Goal: Navigation & Orientation: Find specific page/section

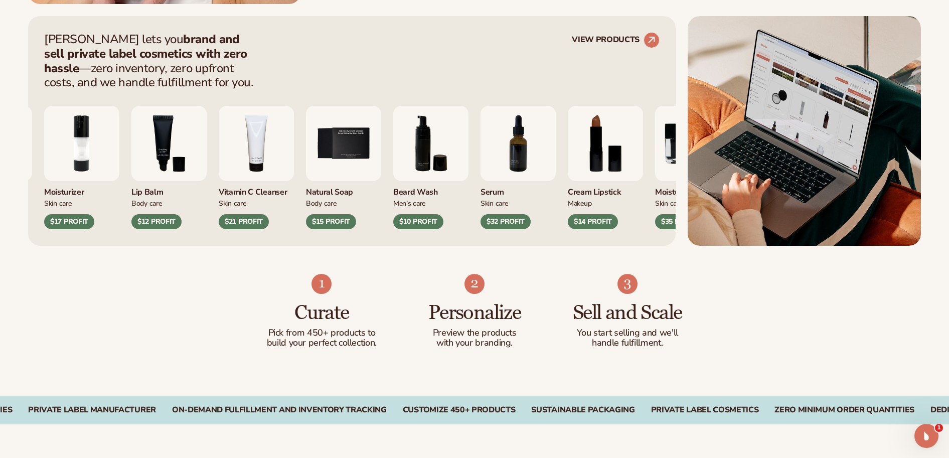
scroll to position [402, 0]
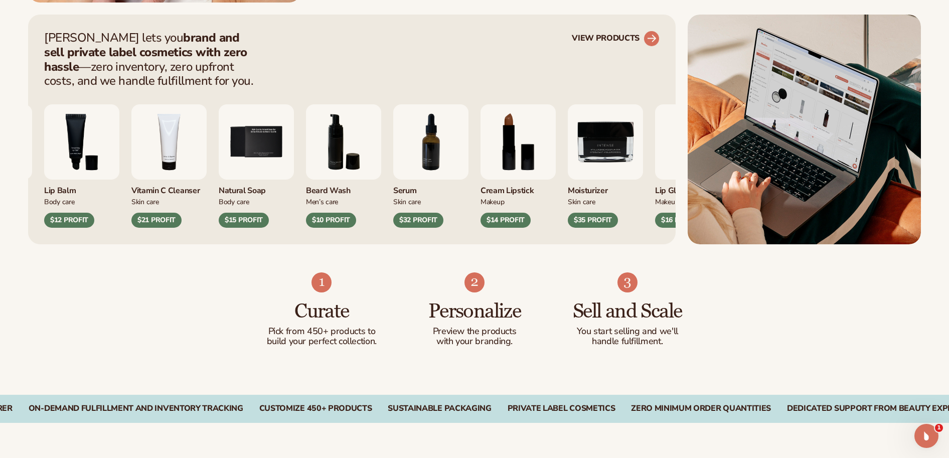
click at [649, 42] on circle at bounding box center [652, 39] width 22 height 22
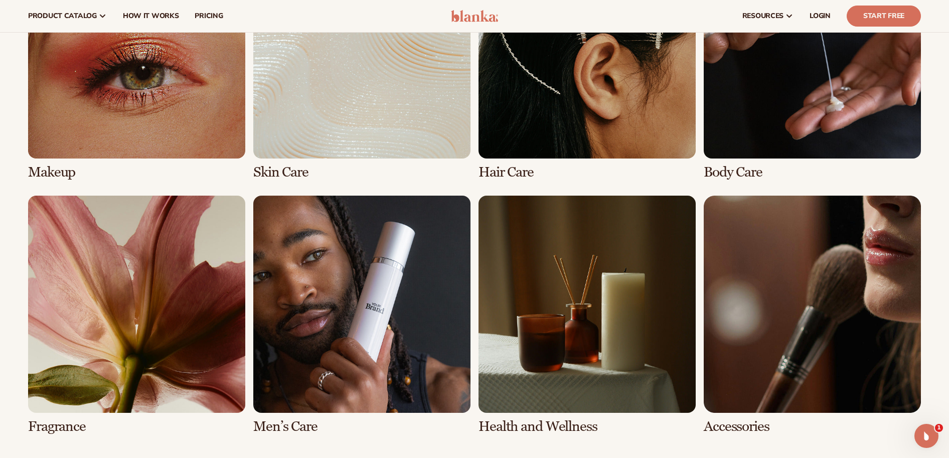
scroll to position [812, 0]
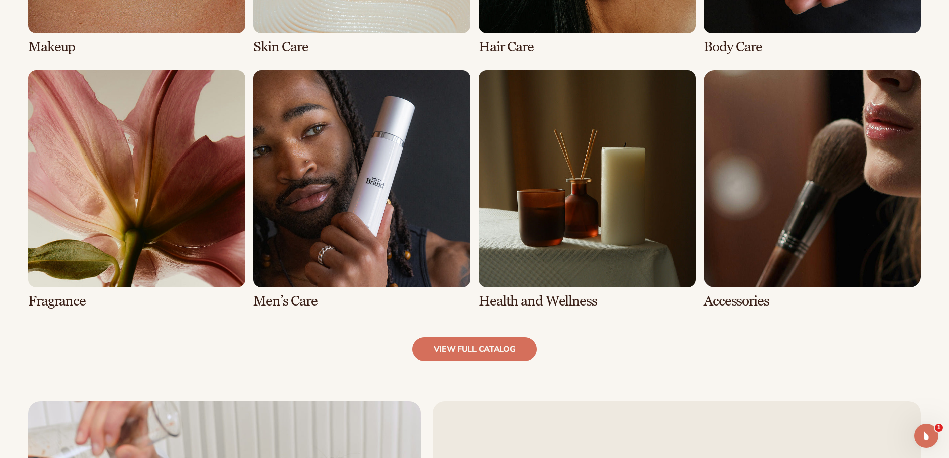
click at [609, 207] on link "7 / 8" at bounding box center [587, 189] width 217 height 239
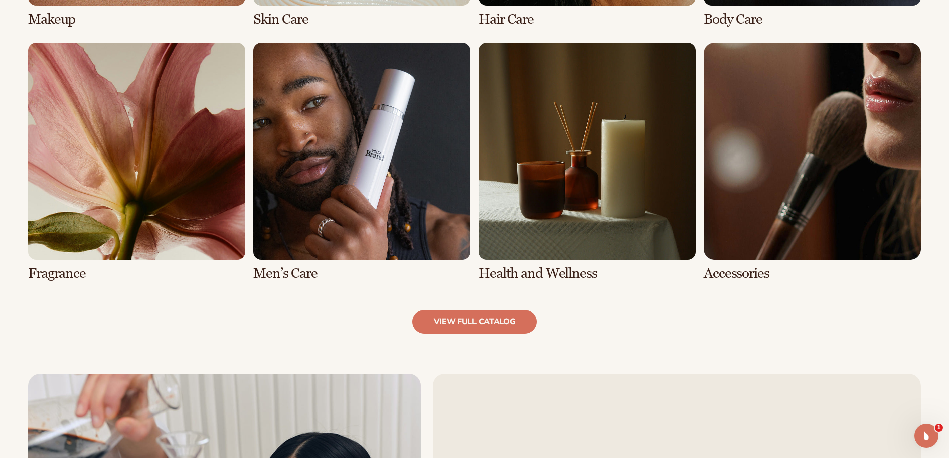
scroll to position [1030, 0]
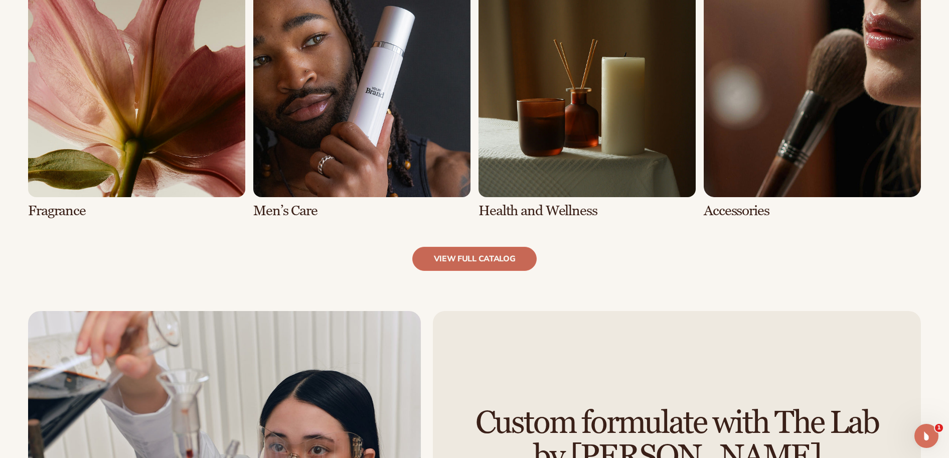
click at [481, 260] on link "view full catalog" at bounding box center [474, 259] width 125 height 24
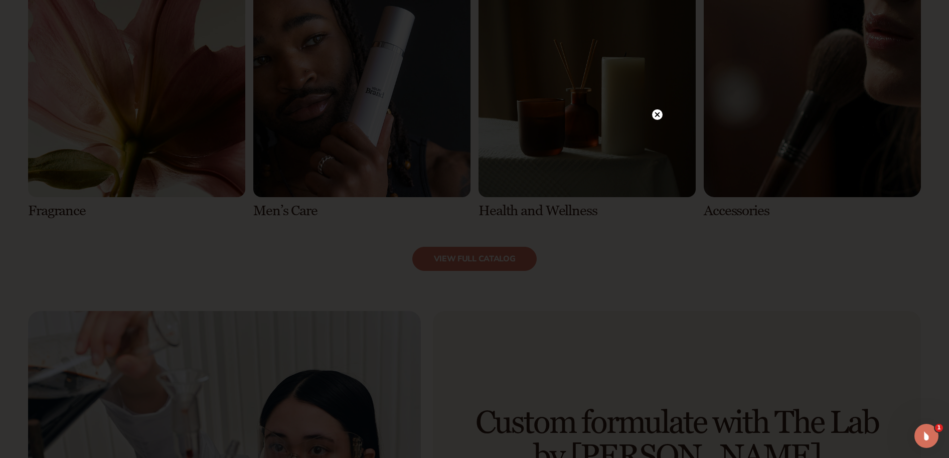
click at [660, 113] on circle at bounding box center [657, 114] width 11 height 11
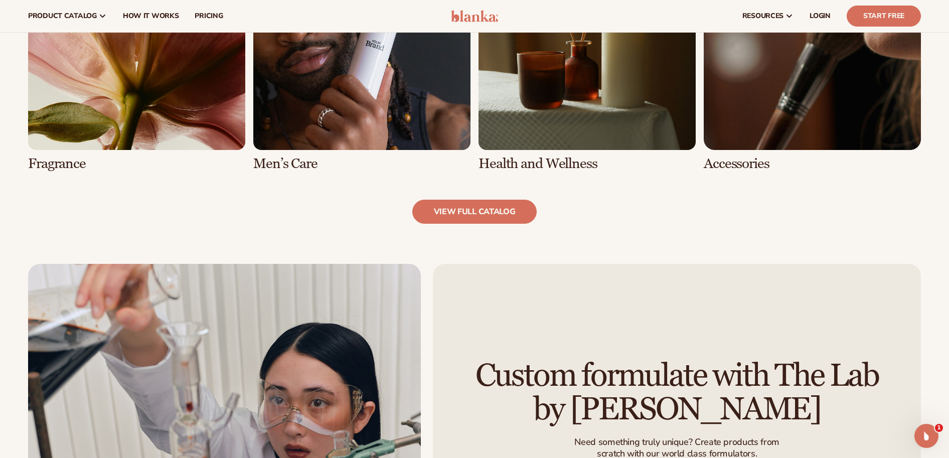
scroll to position [1027, 0]
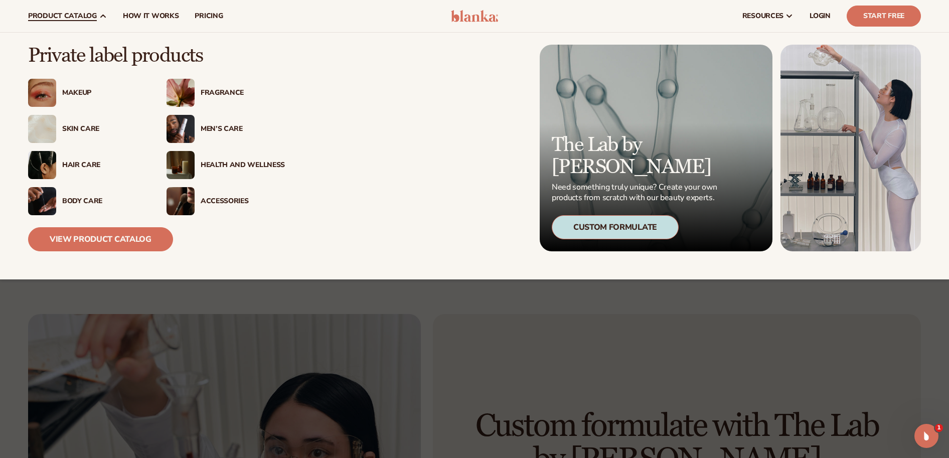
click at [47, 14] on span "product catalog" at bounding box center [62, 16] width 69 height 8
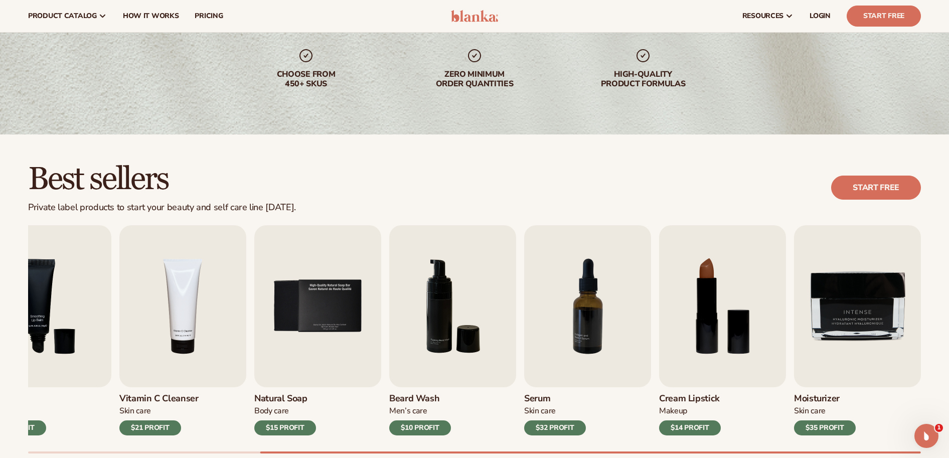
scroll to position [0, 0]
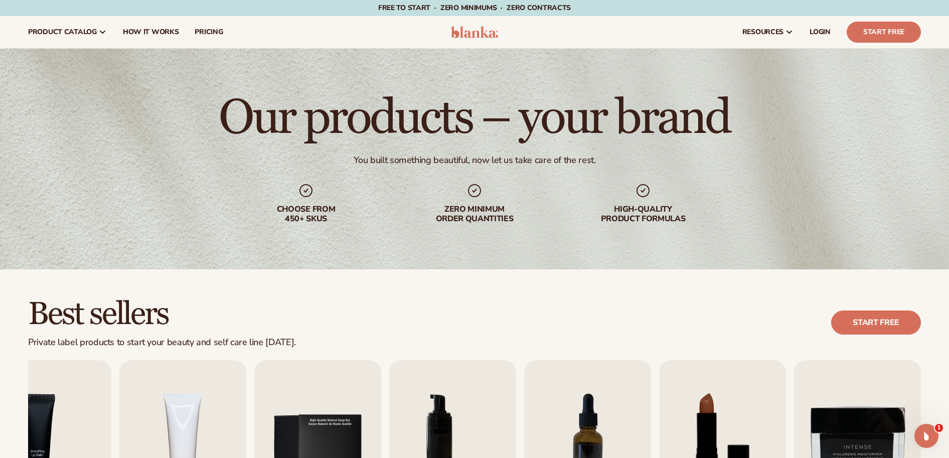
click at [473, 30] on img at bounding box center [475, 32] width 48 height 12
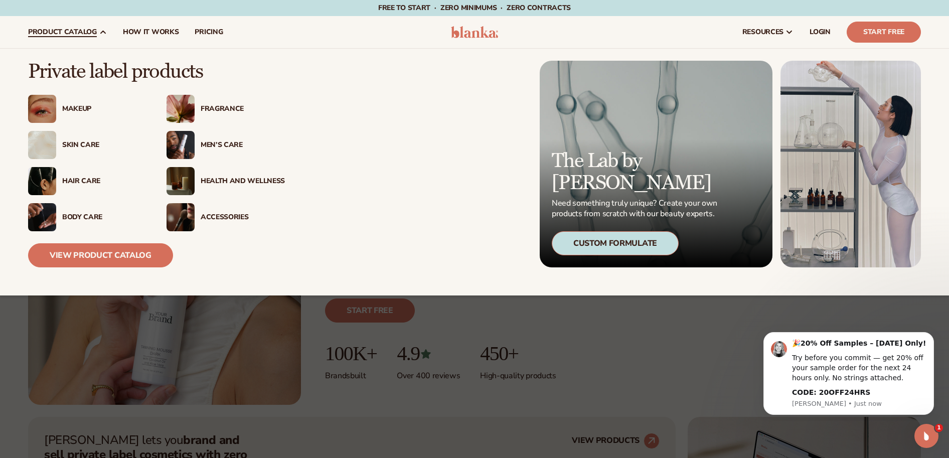
click at [232, 181] on div "Health And Wellness" at bounding box center [243, 181] width 84 height 9
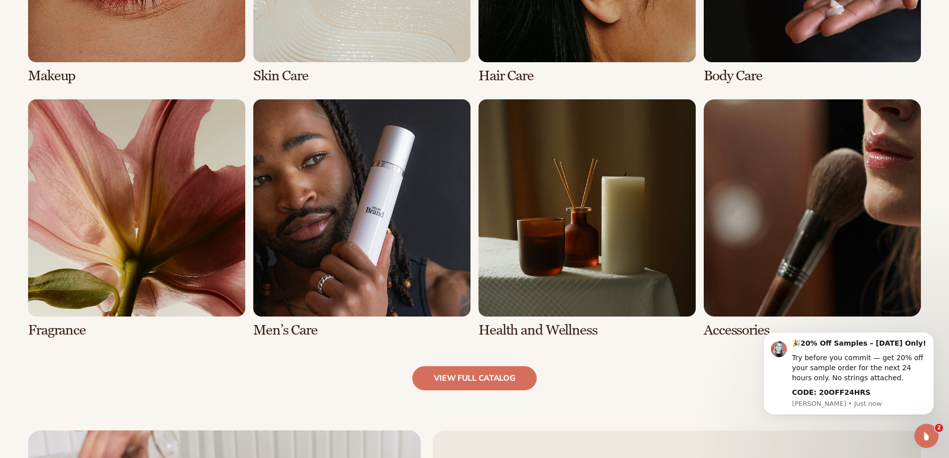
scroll to position [913, 0]
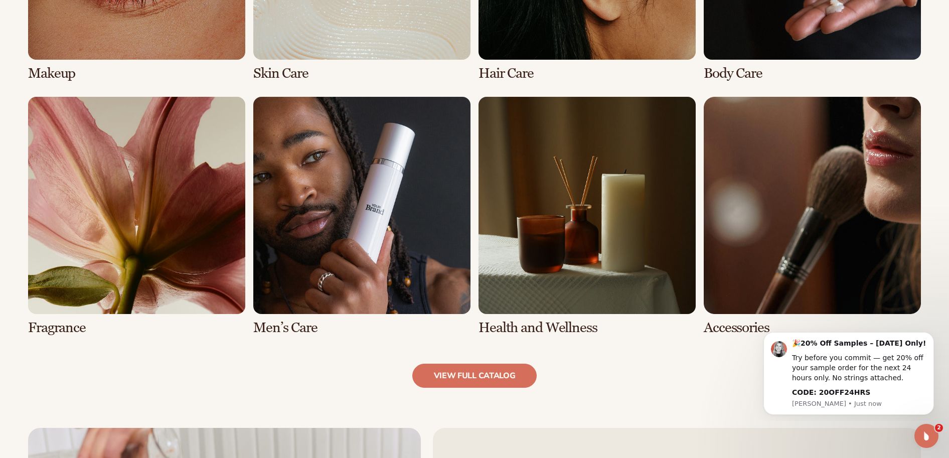
click at [536, 326] on link "7 / 8" at bounding box center [587, 216] width 217 height 239
